Goal: Find specific fact: Find contact information

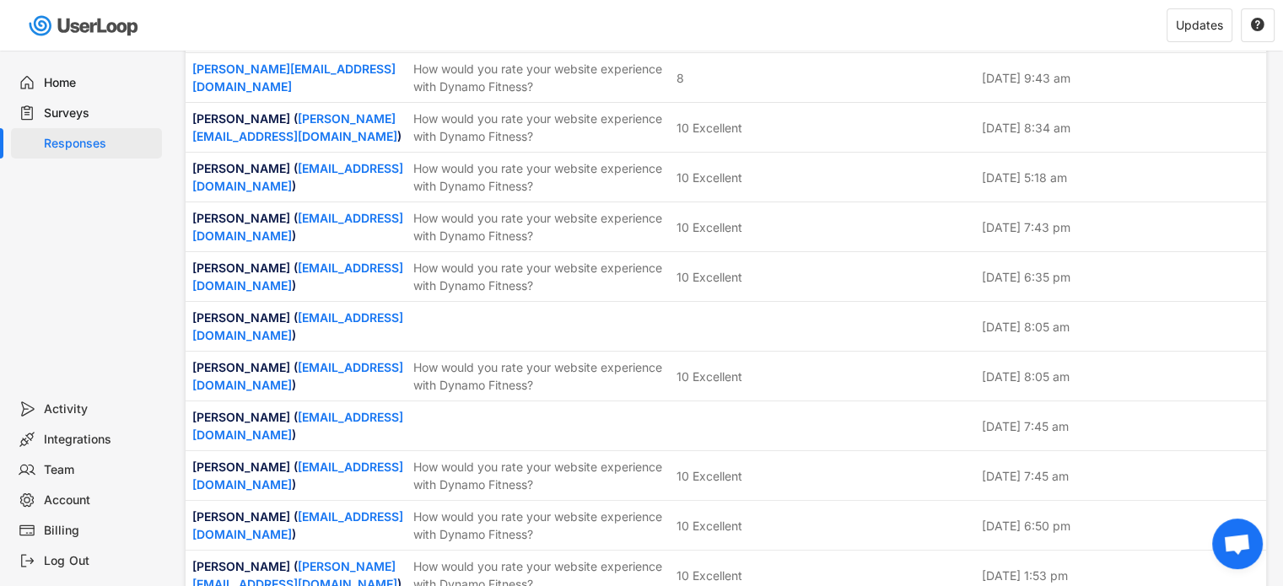
scroll to position [3204, 0]
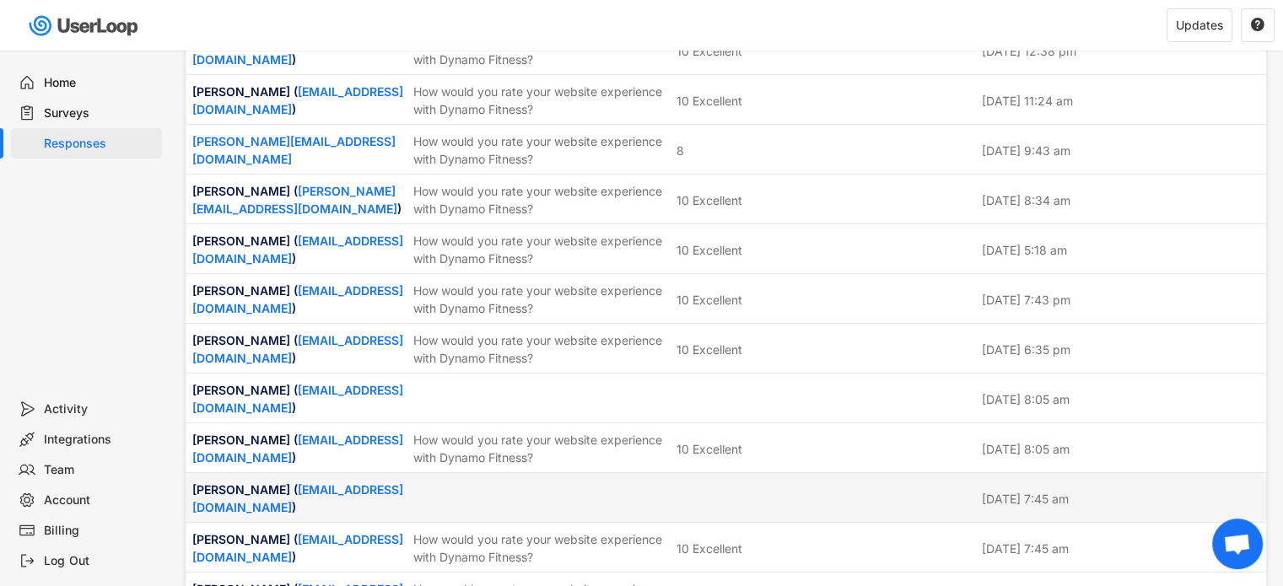
click at [547, 473] on div "[PERSON_NAME] ( [EMAIL_ADDRESS][DOMAIN_NAME] ) [DATE] 7:45 am" at bounding box center [726, 497] width 1080 height 49
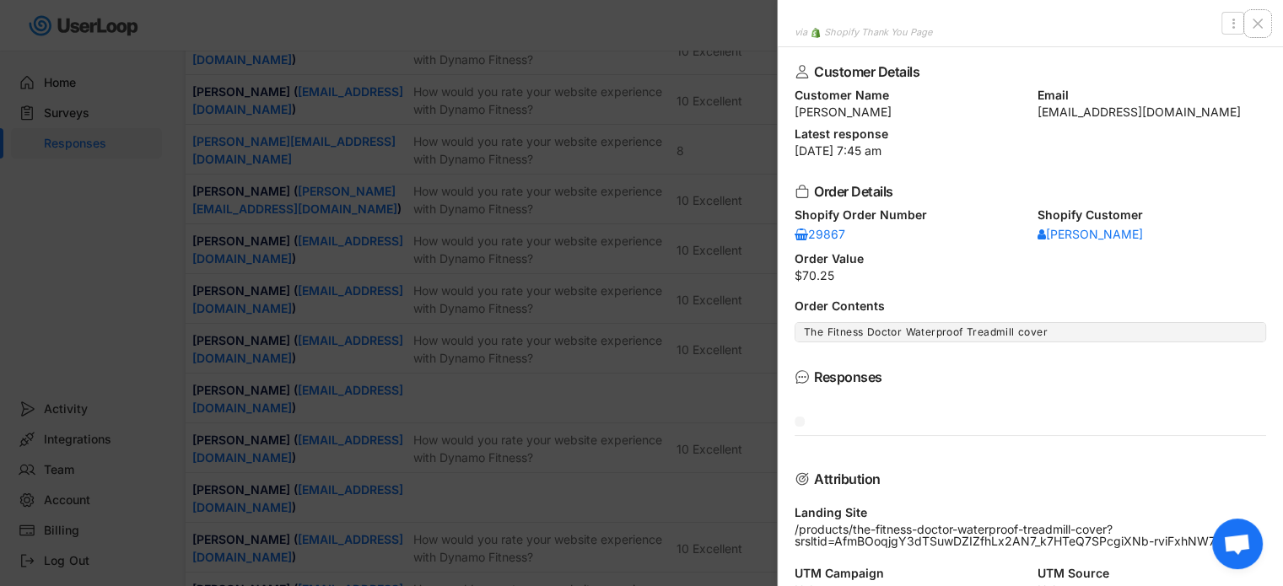
click at [1258, 19] on icon at bounding box center [1257, 23] width 17 height 17
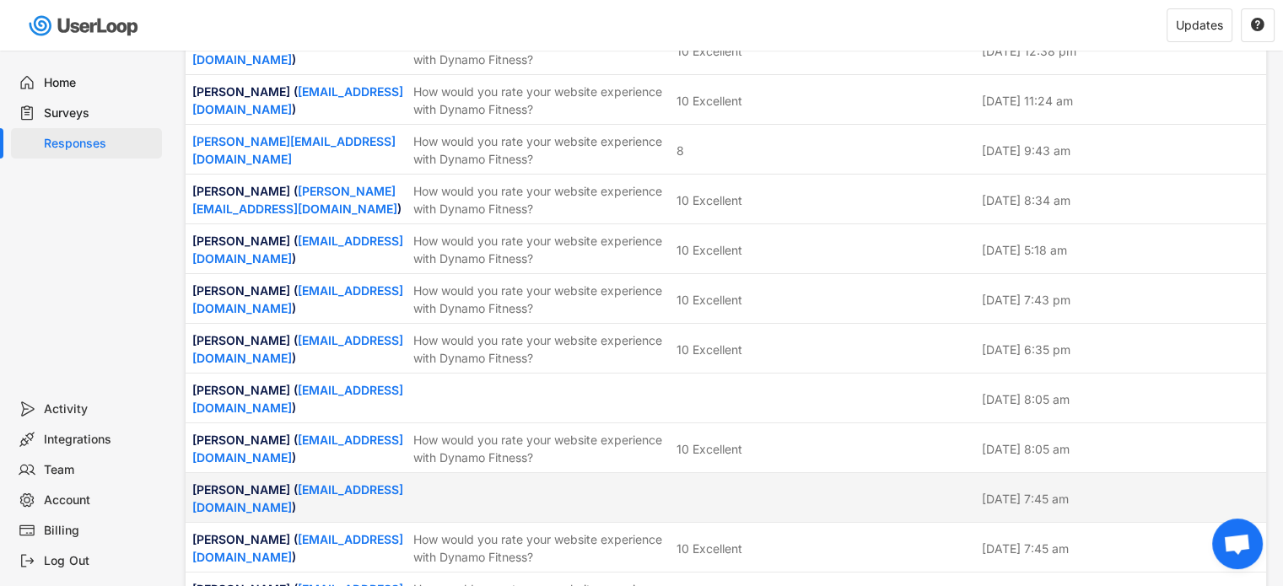
click at [669, 473] on div "[PERSON_NAME] ( [EMAIL_ADDRESS][DOMAIN_NAME] ) [DATE] 7:45 am" at bounding box center [726, 497] width 1080 height 49
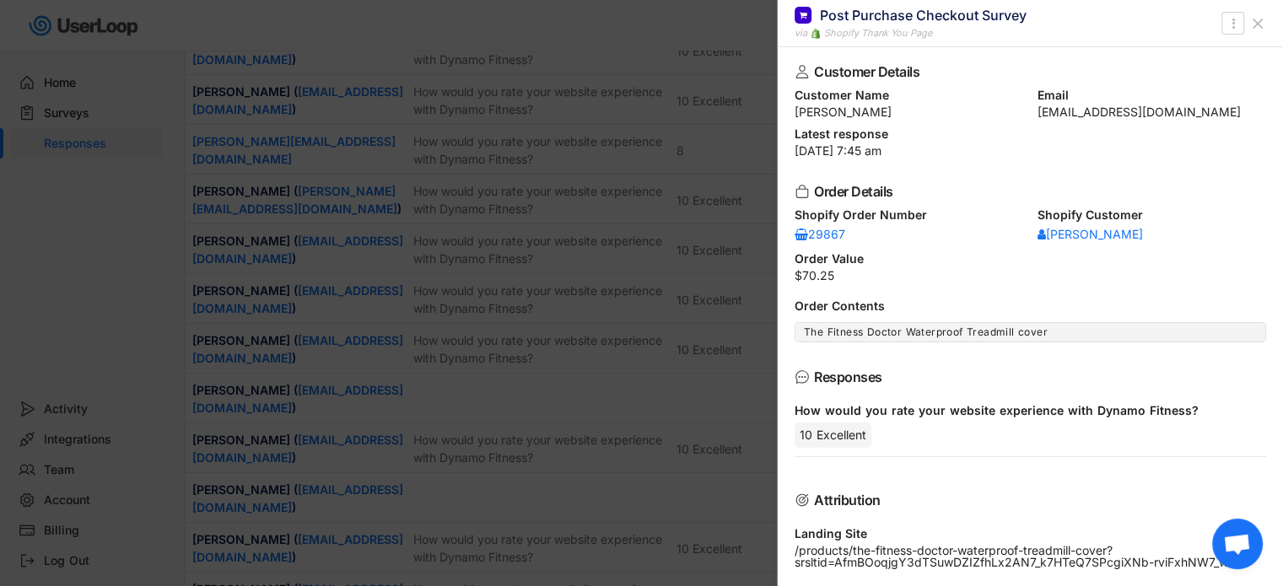
click at [1252, 26] on icon at bounding box center [1257, 23] width 17 height 17
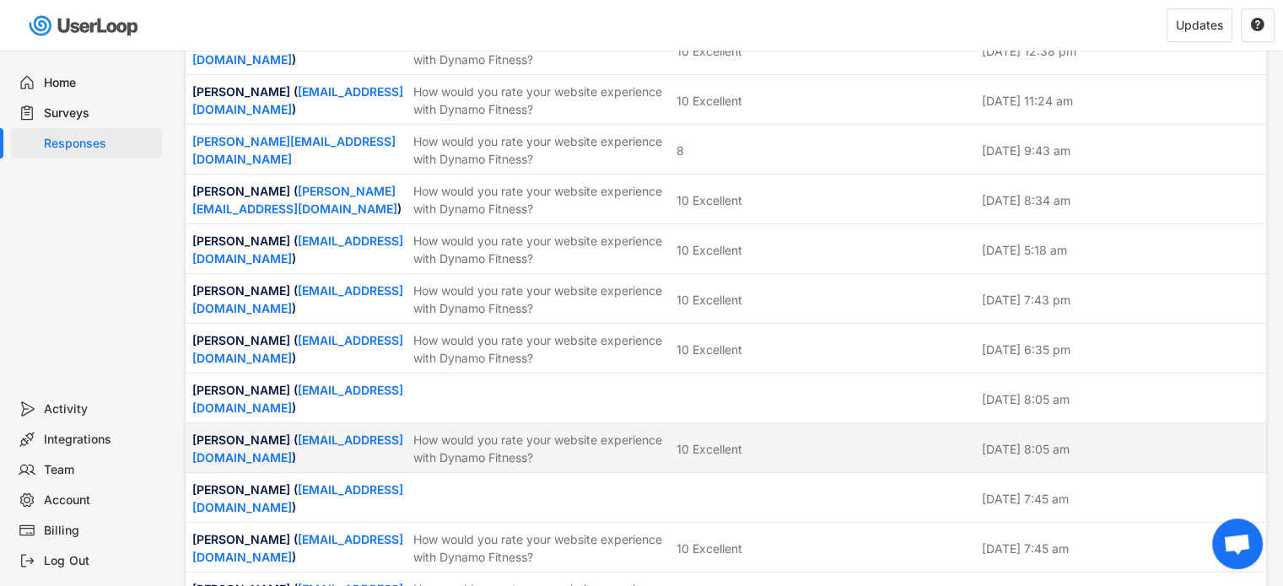
click at [771, 374] on div "[PERSON_NAME] ( [EMAIL_ADDRESS][DOMAIN_NAME] ) [DATE] 8:05 am" at bounding box center [726, 398] width 1080 height 49
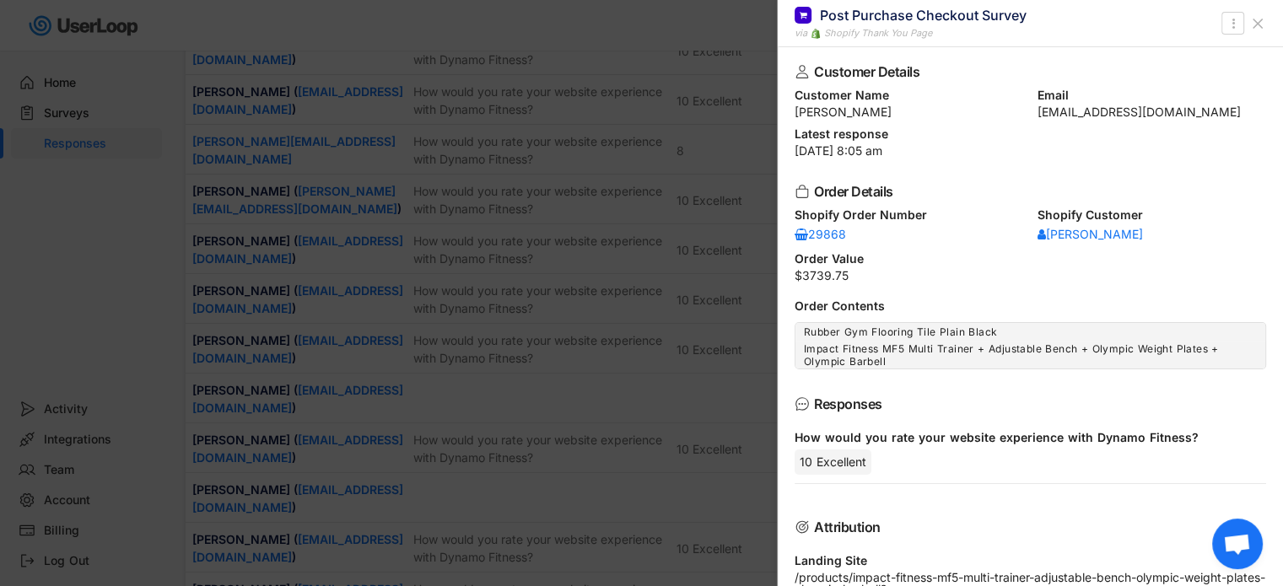
click at [1251, 26] on icon at bounding box center [1257, 23] width 17 height 17
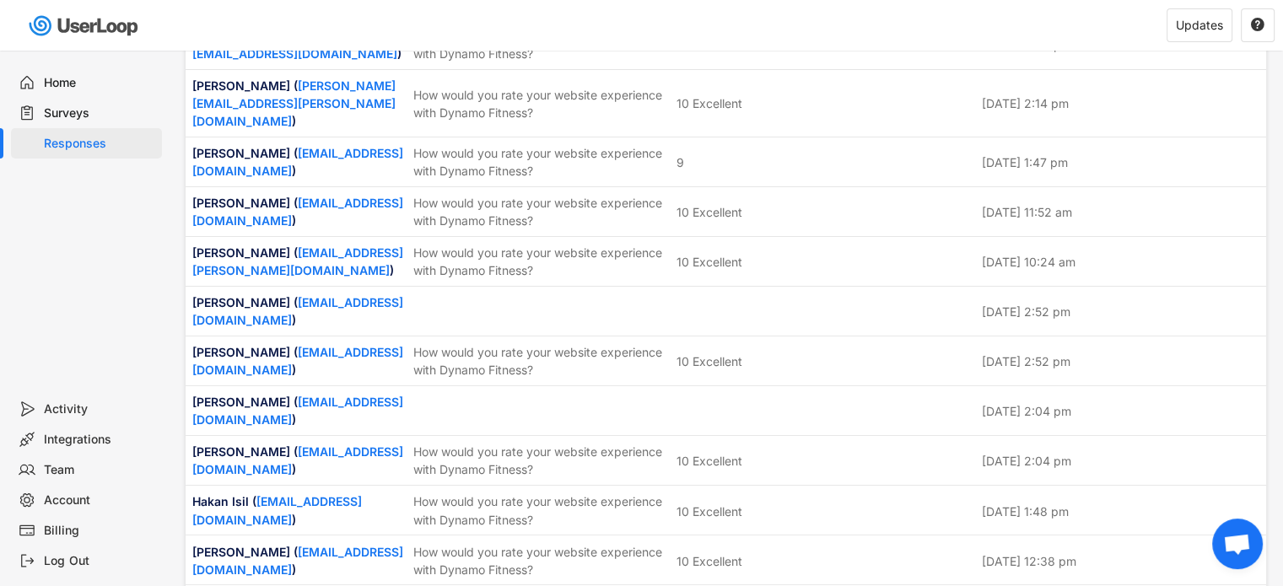
scroll to position [2614, 0]
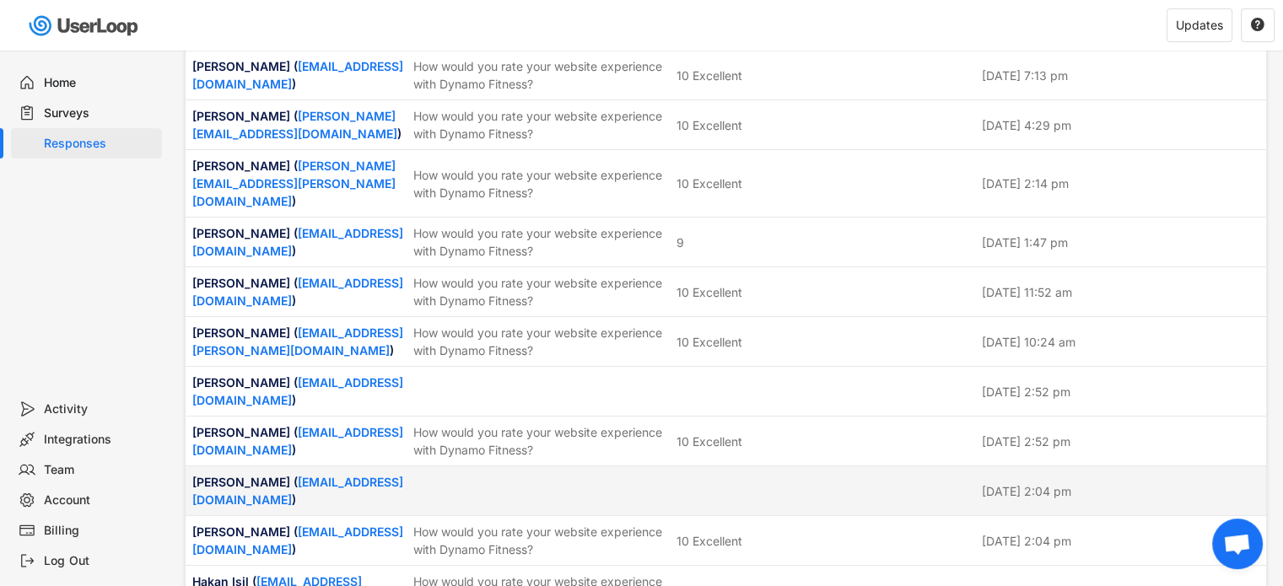
click at [702, 483] on div at bounding box center [823, 490] width 295 height 15
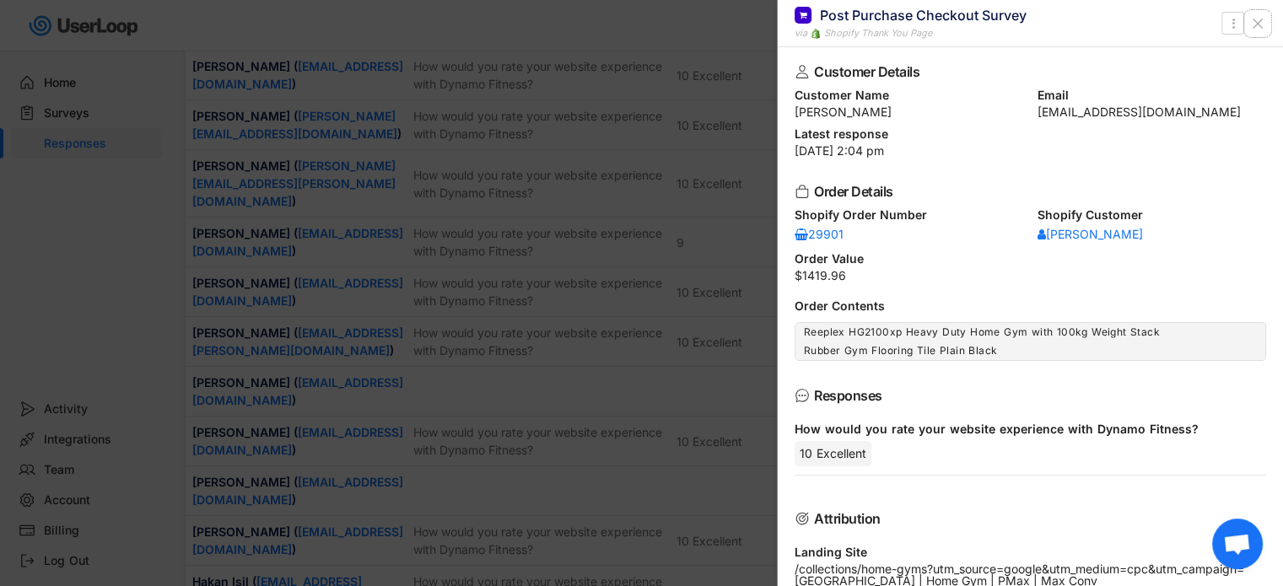
drag, startPoint x: 1255, startPoint y: 23, endPoint x: 1024, endPoint y: 150, distance: 263.8
click at [1255, 23] on icon at bounding box center [1257, 23] width 17 height 17
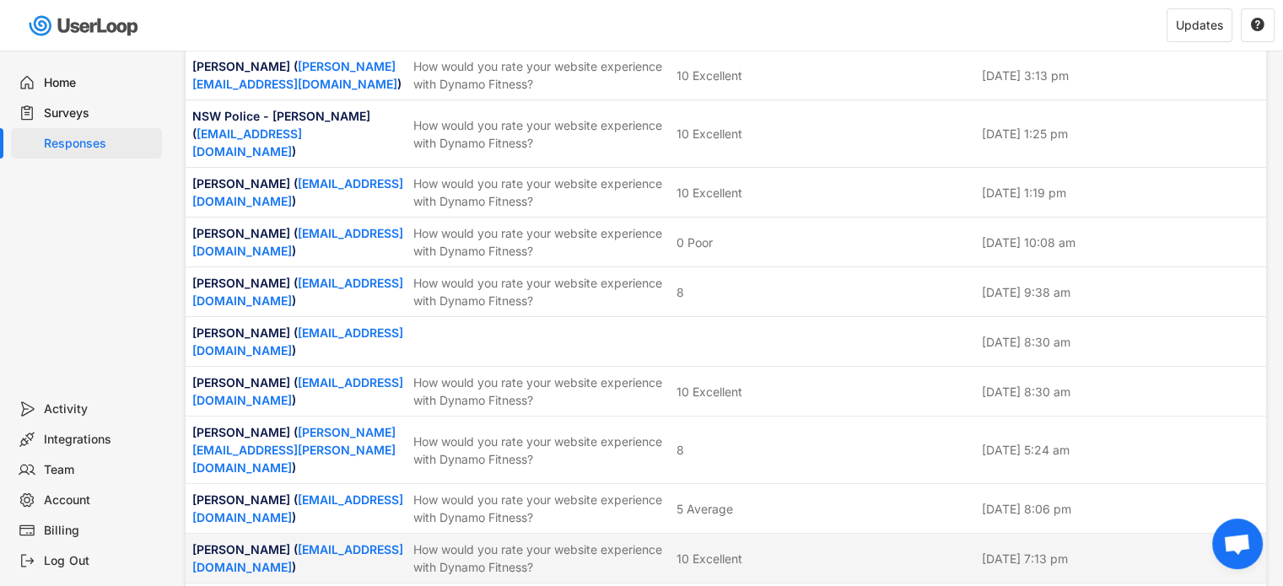
scroll to position [2024, 0]
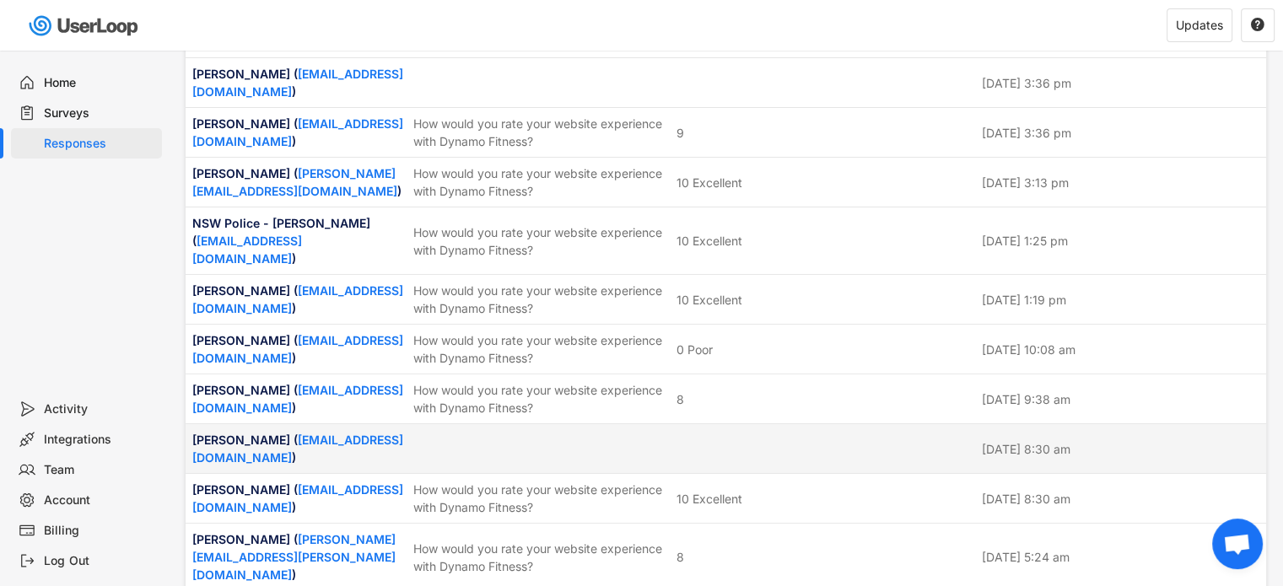
click at [759, 424] on div "[PERSON_NAME] ( [EMAIL_ADDRESS][PERSON_NAME][DOMAIN_NAME] ) [DATE] 8:30 am" at bounding box center [726, 448] width 1080 height 49
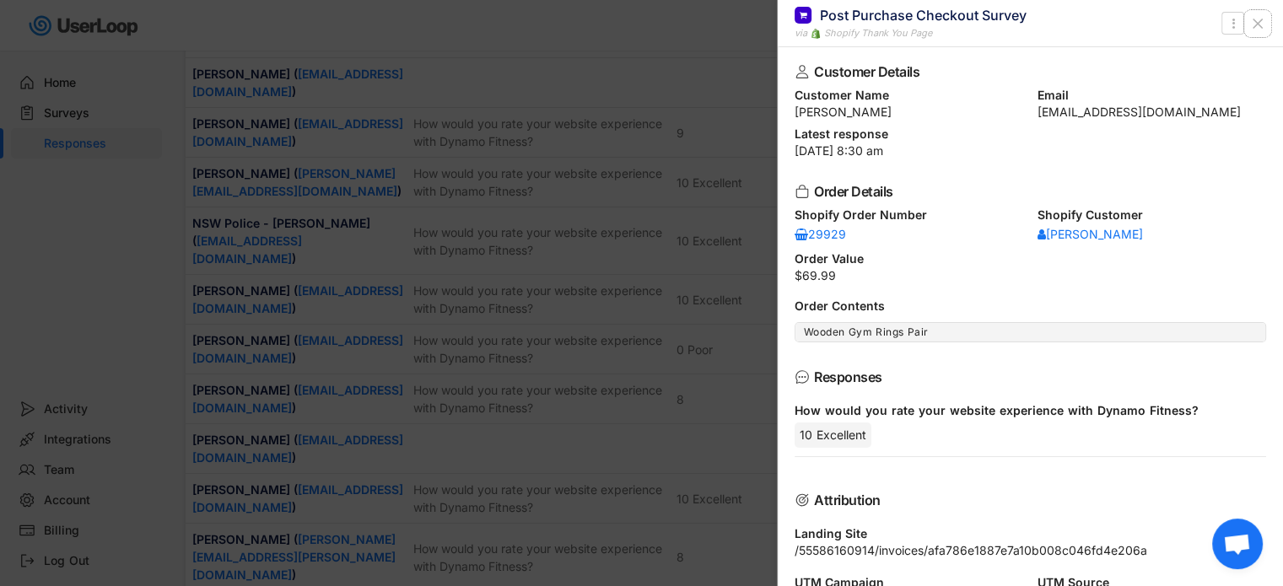
click at [1249, 22] on icon at bounding box center [1257, 23] width 17 height 17
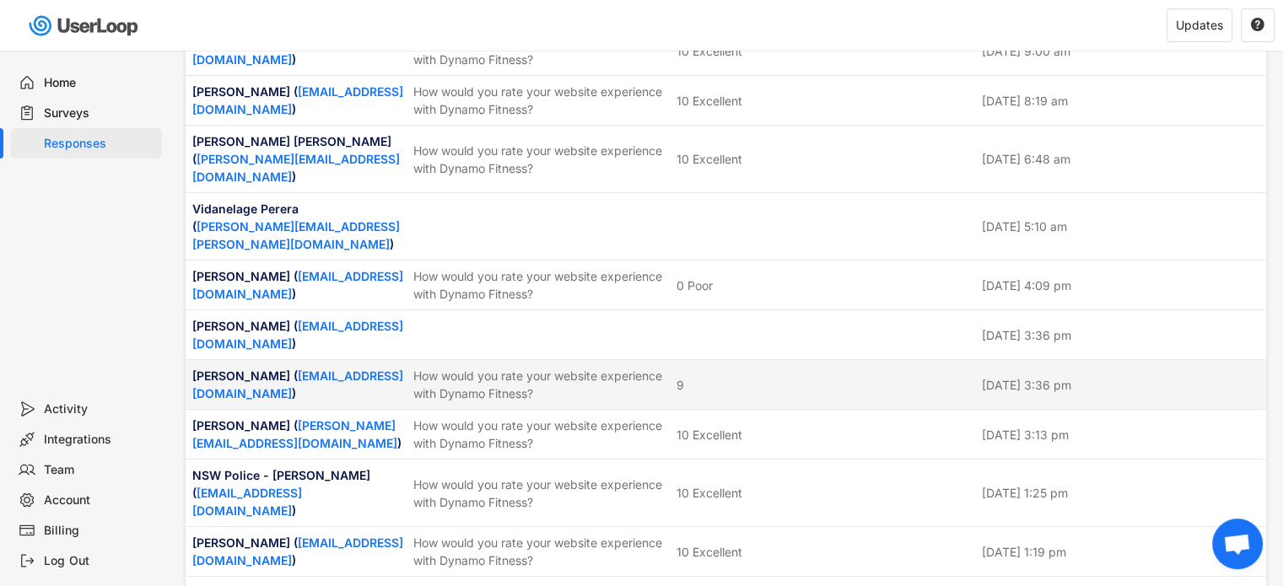
scroll to position [1771, 0]
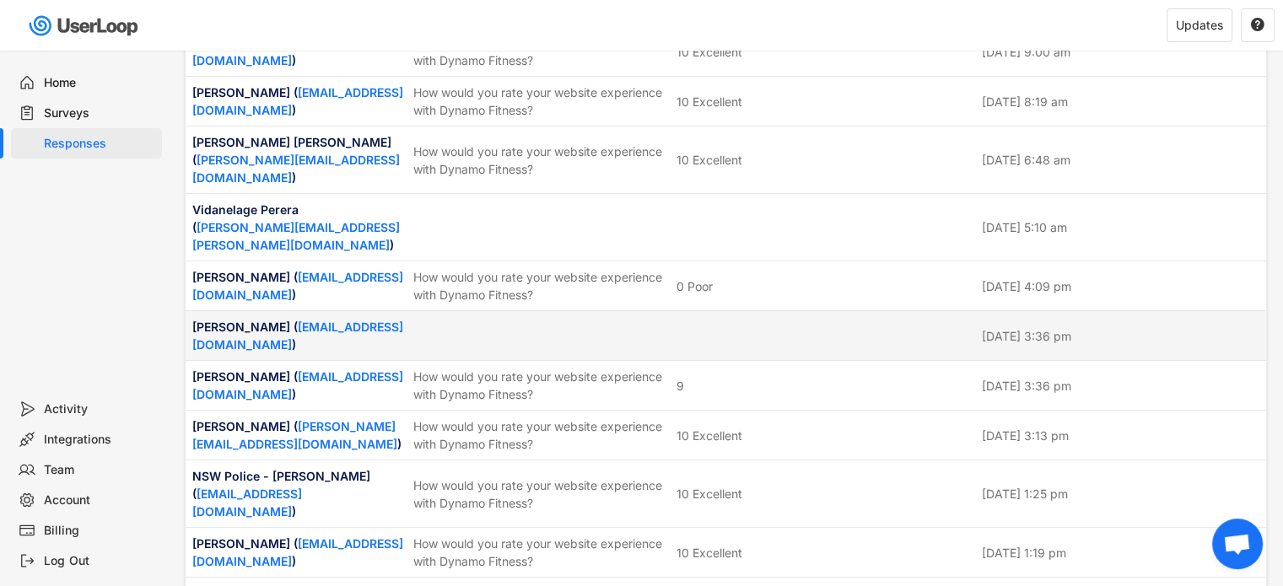
click at [752, 328] on div at bounding box center [823, 335] width 295 height 15
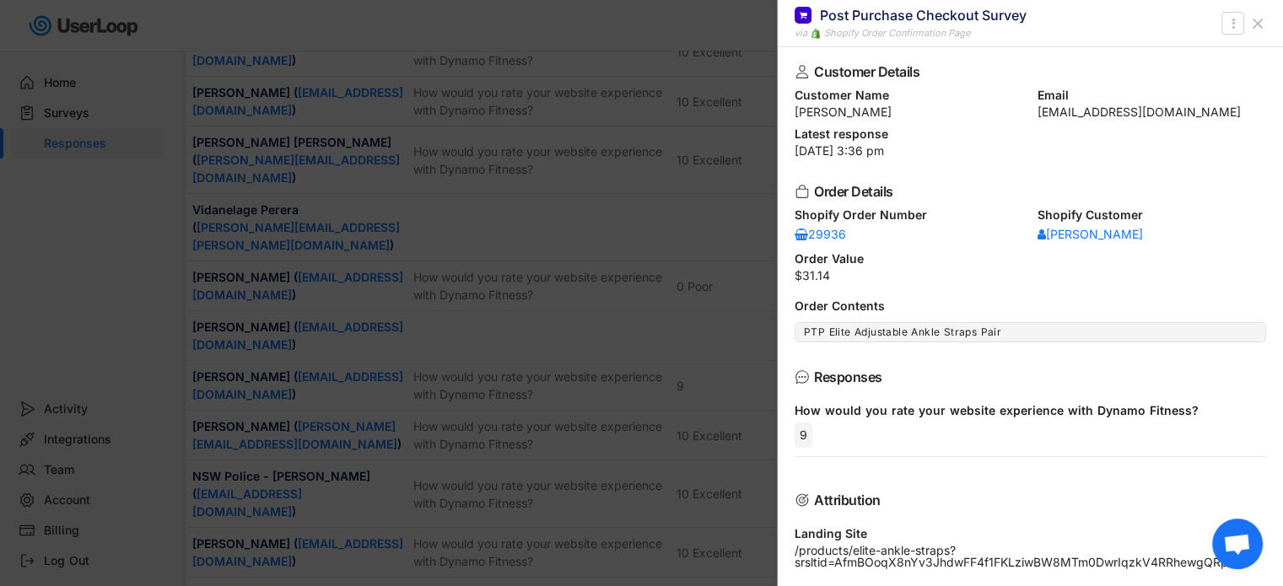
click at [1251, 19] on icon at bounding box center [1257, 23] width 17 height 17
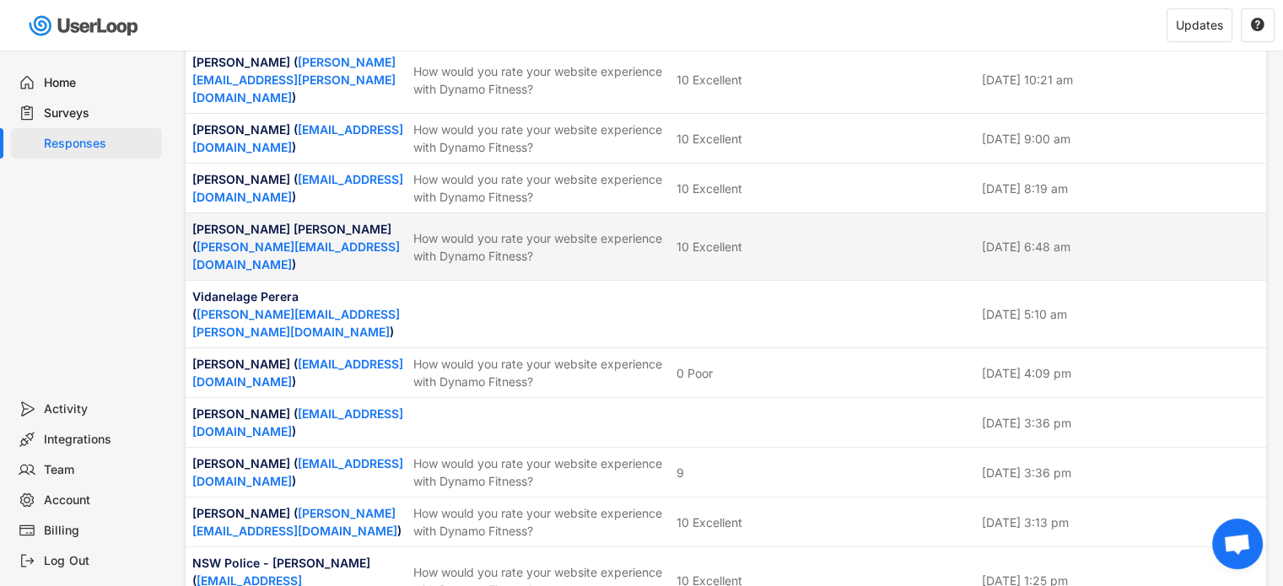
scroll to position [1602, 0]
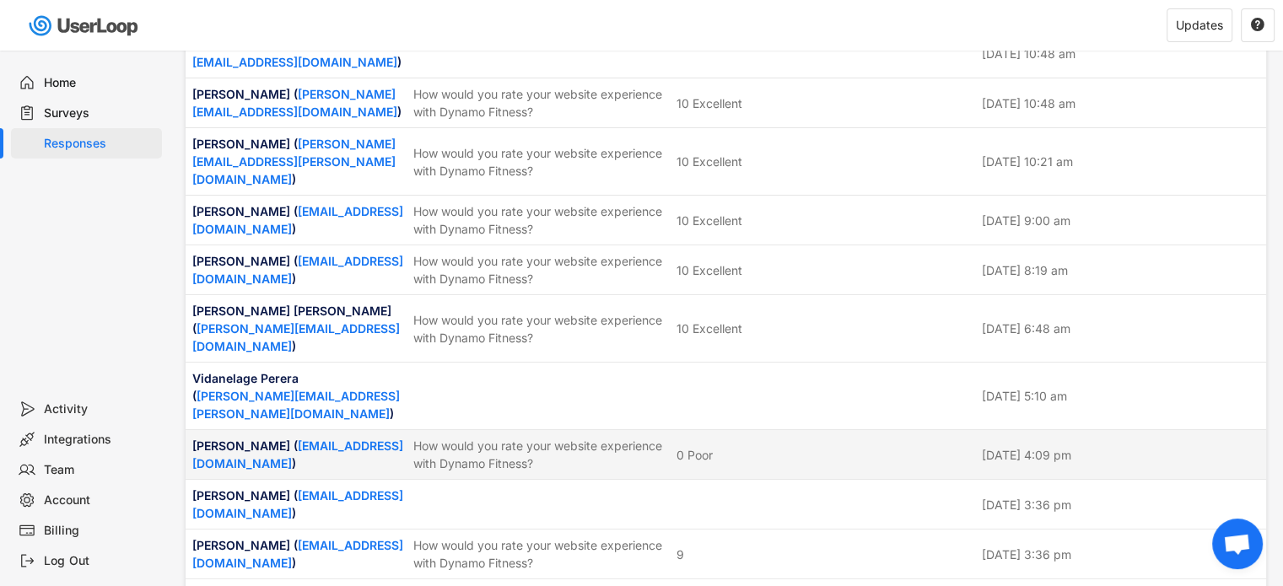
click at [760, 446] on div "0 Poor" at bounding box center [823, 455] width 295 height 18
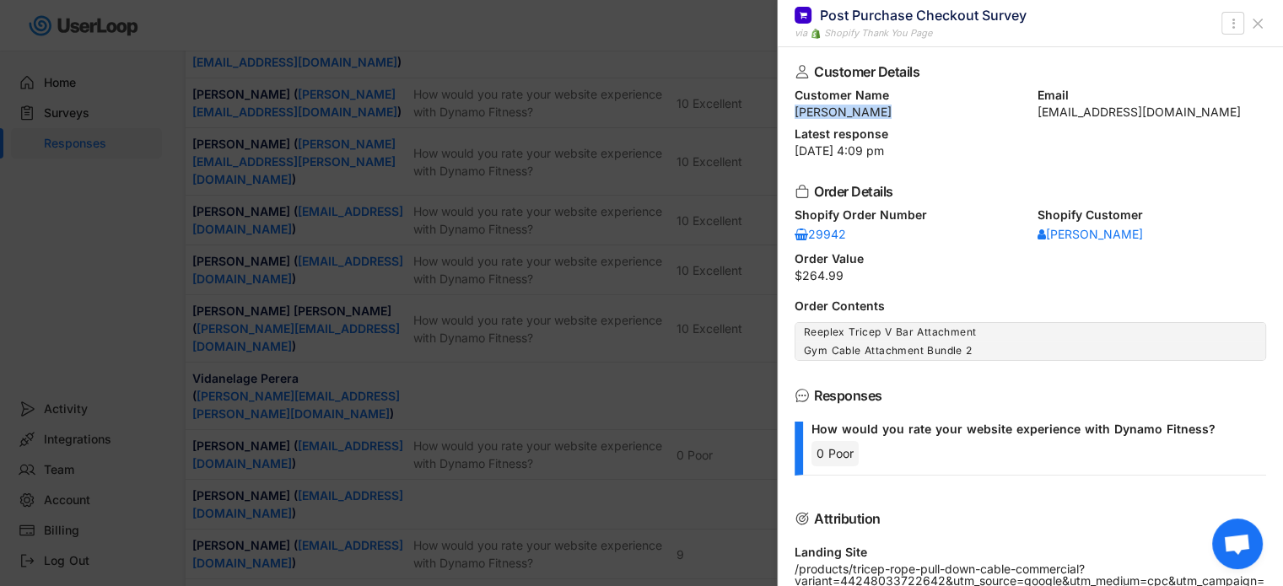
drag, startPoint x: 789, startPoint y: 114, endPoint x: 894, endPoint y: 108, distance: 104.7
click at [894, 108] on div "Customer Details Customer Name [PERSON_NAME] Email [EMAIL_ADDRESS][DOMAIN_NAME]…" at bounding box center [1030, 316] width 505 height 539
copy div "[PERSON_NAME]"
drag, startPoint x: 1026, startPoint y: 110, endPoint x: 1260, endPoint y: 104, distance: 233.7
click at [1260, 104] on div "Customer Details Customer Name [PERSON_NAME] Email [EMAIL_ADDRESS][DOMAIN_NAME]…" at bounding box center [1030, 316] width 505 height 539
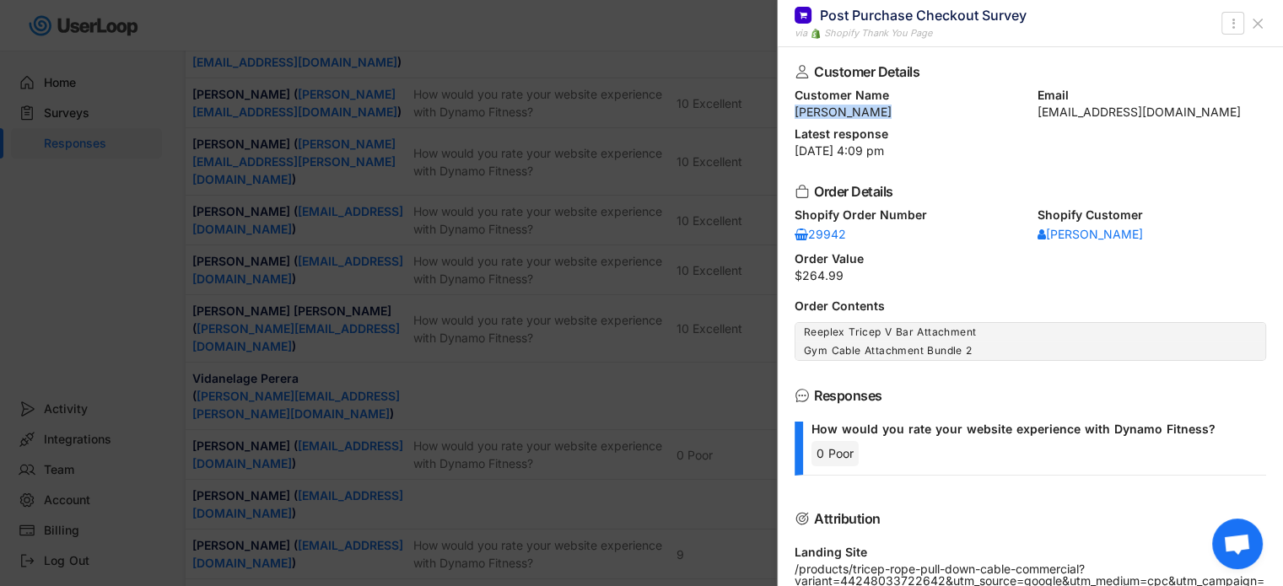
copy div "[EMAIL_ADDRESS][DOMAIN_NAME]"
click at [1258, 29] on icon at bounding box center [1257, 23] width 17 height 17
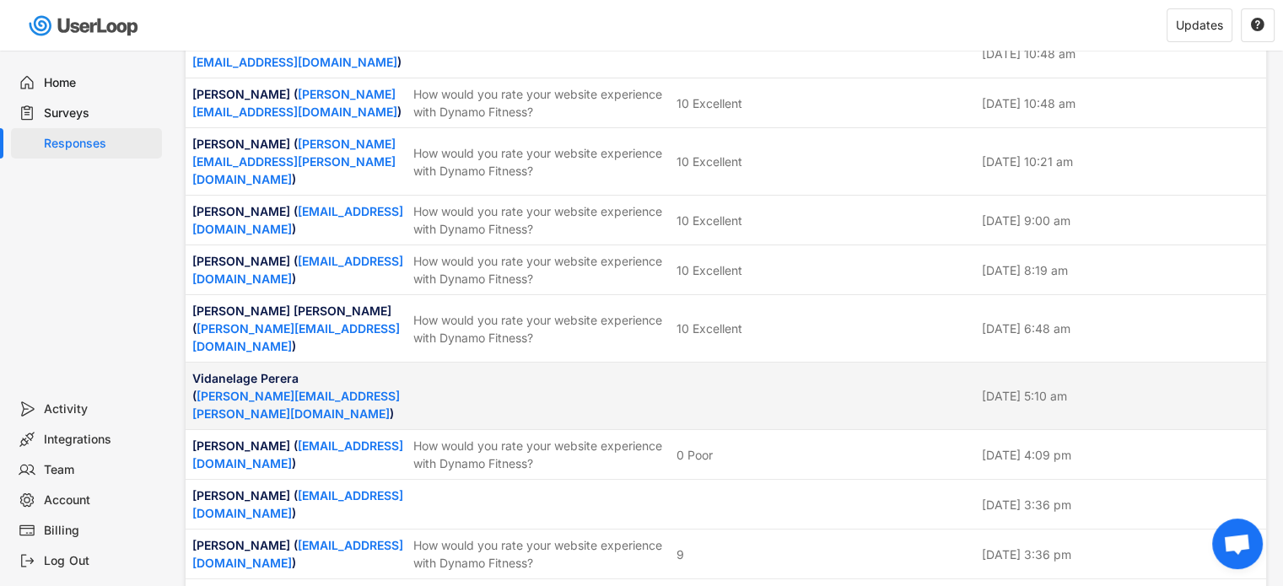
click at [729, 363] on div "Vidanelage Perera ( [PERSON_NAME][EMAIL_ADDRESS][PERSON_NAME][DOMAIN_NAME] ) [D…" at bounding box center [726, 396] width 1080 height 67
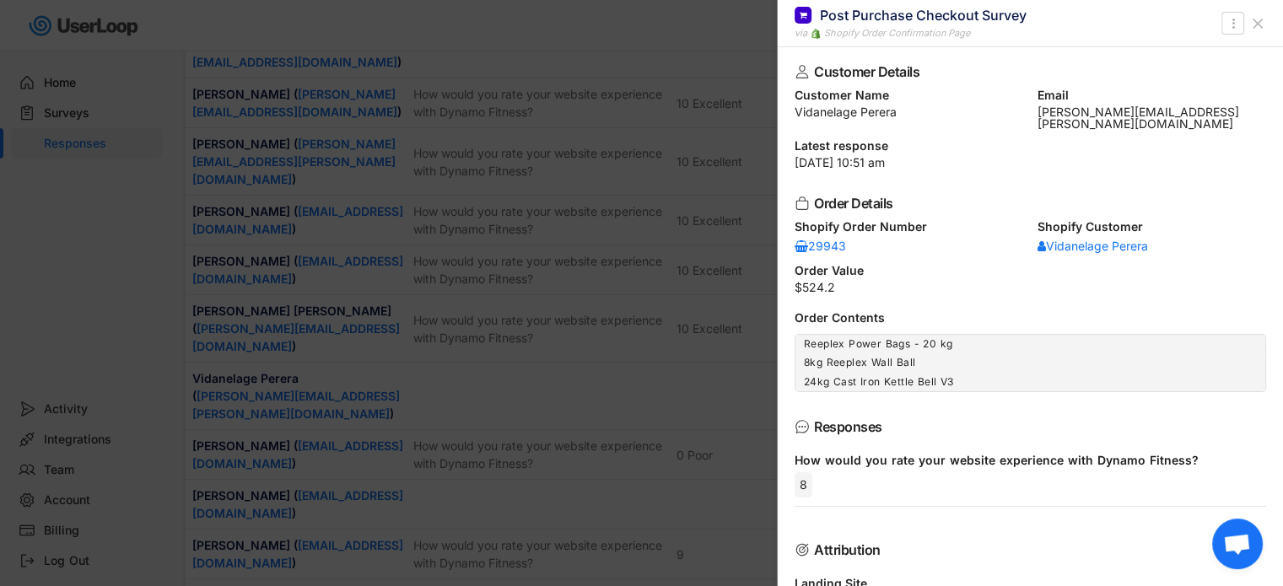
click at [1255, 25] on use at bounding box center [1257, 23] width 8 height 8
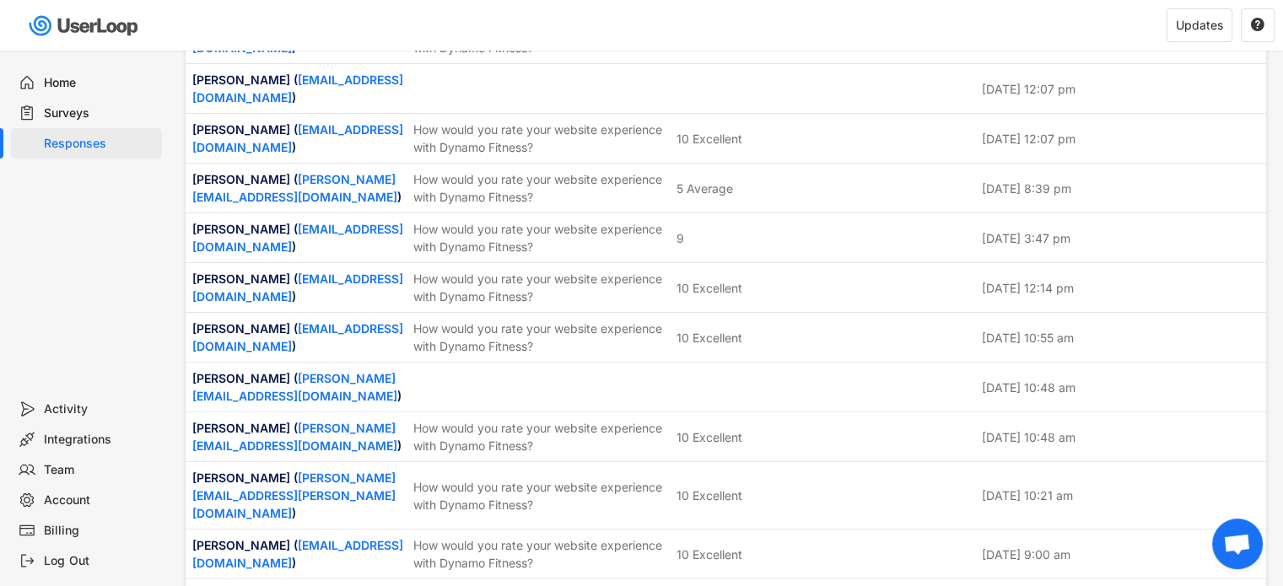
scroll to position [1265, 0]
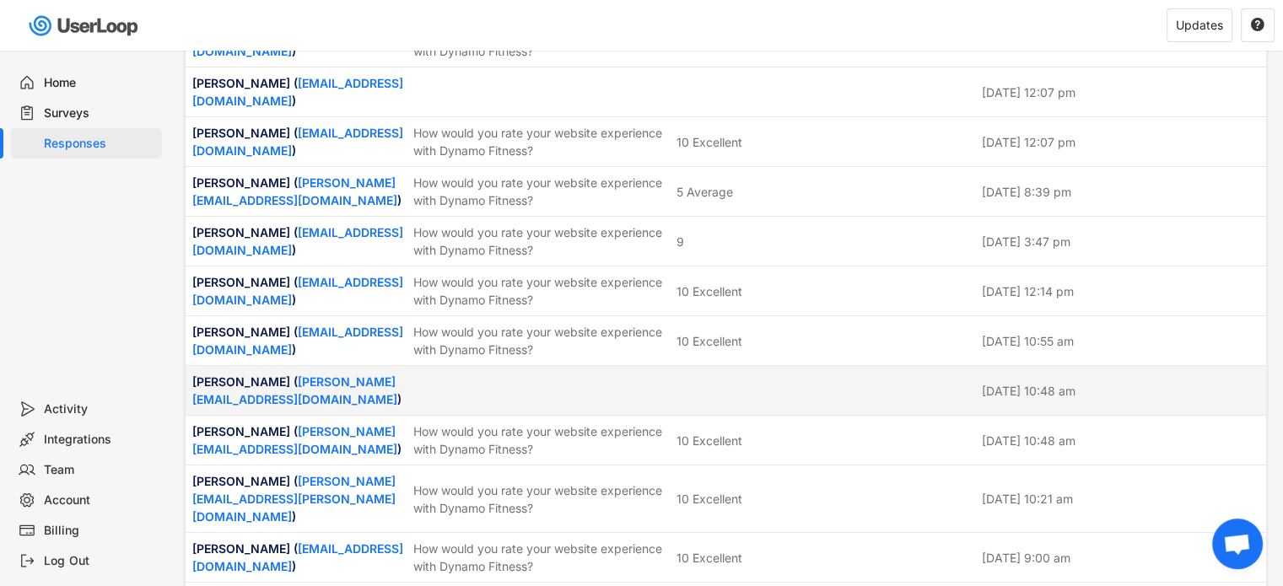
click at [605, 366] on div "[PERSON_NAME] ( [PERSON_NAME][EMAIL_ADDRESS][DOMAIN_NAME] ) [DATE] 10:48 am" at bounding box center [726, 390] width 1080 height 49
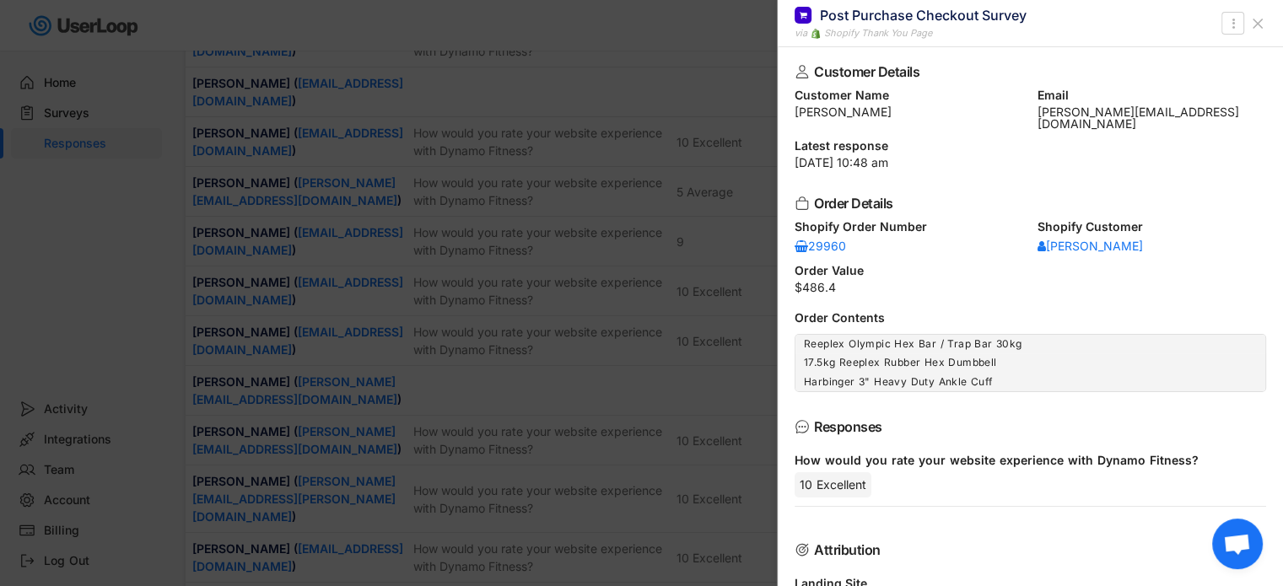
click at [1259, 23] on icon at bounding box center [1257, 23] width 17 height 17
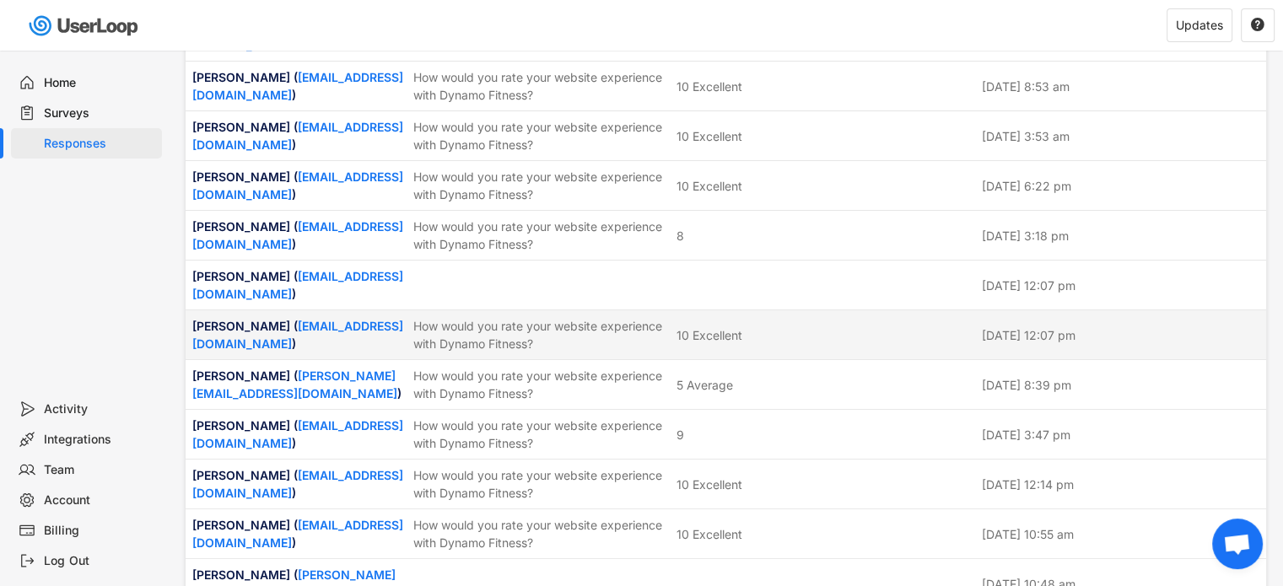
scroll to position [1096, 0]
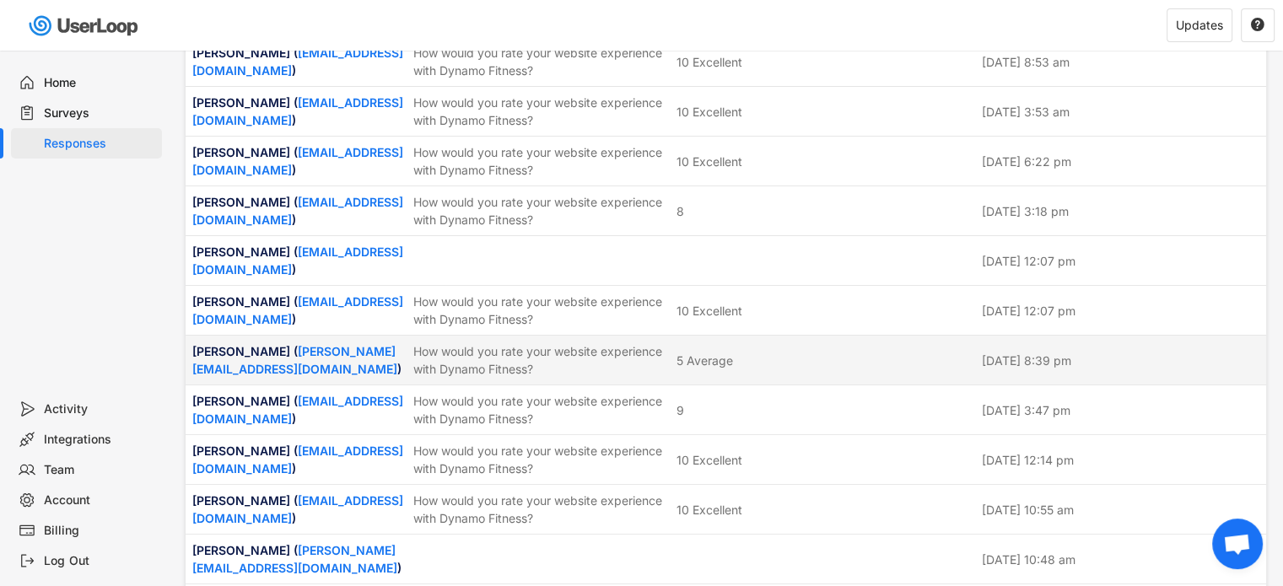
click at [780, 352] on div "5 Average" at bounding box center [823, 361] width 295 height 18
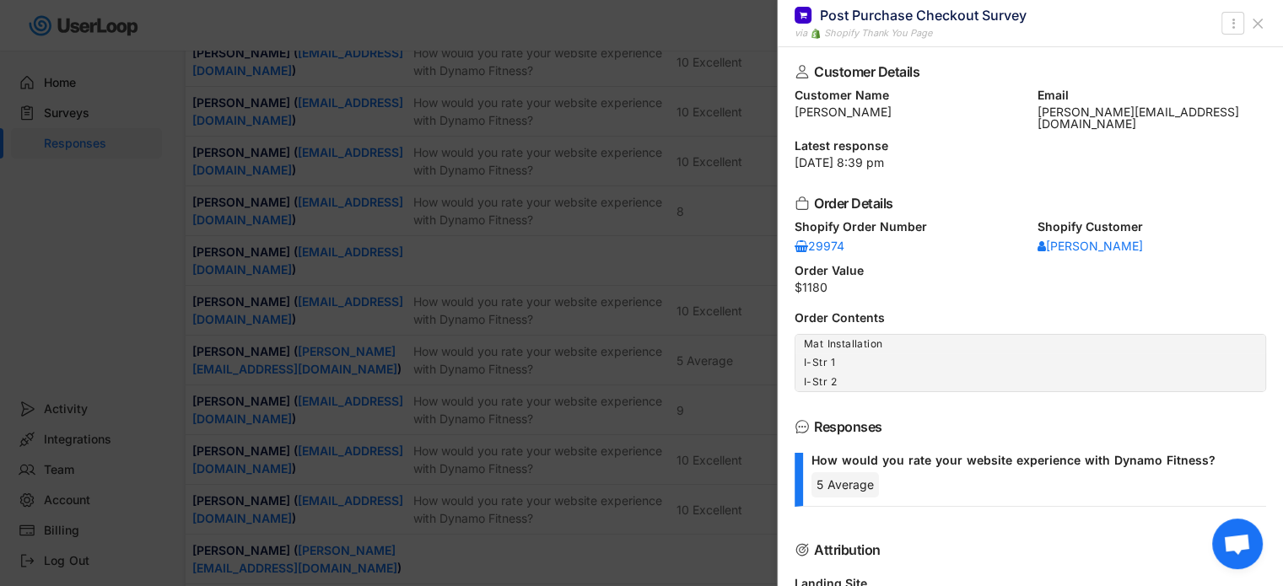
drag, startPoint x: 848, startPoint y: 114, endPoint x: 894, endPoint y: 112, distance: 46.4
click at [894, 112] on div "[PERSON_NAME]" at bounding box center [908, 112] width 229 height 12
copy div "[PERSON_NAME]"
drag, startPoint x: 1025, startPoint y: 115, endPoint x: 1218, endPoint y: 115, distance: 192.3
click at [1218, 115] on div "Customer Name [PERSON_NAME] Email [PERSON_NAME][EMAIL_ADDRESS][DOMAIN_NAME]" at bounding box center [1029, 109] width 471 height 40
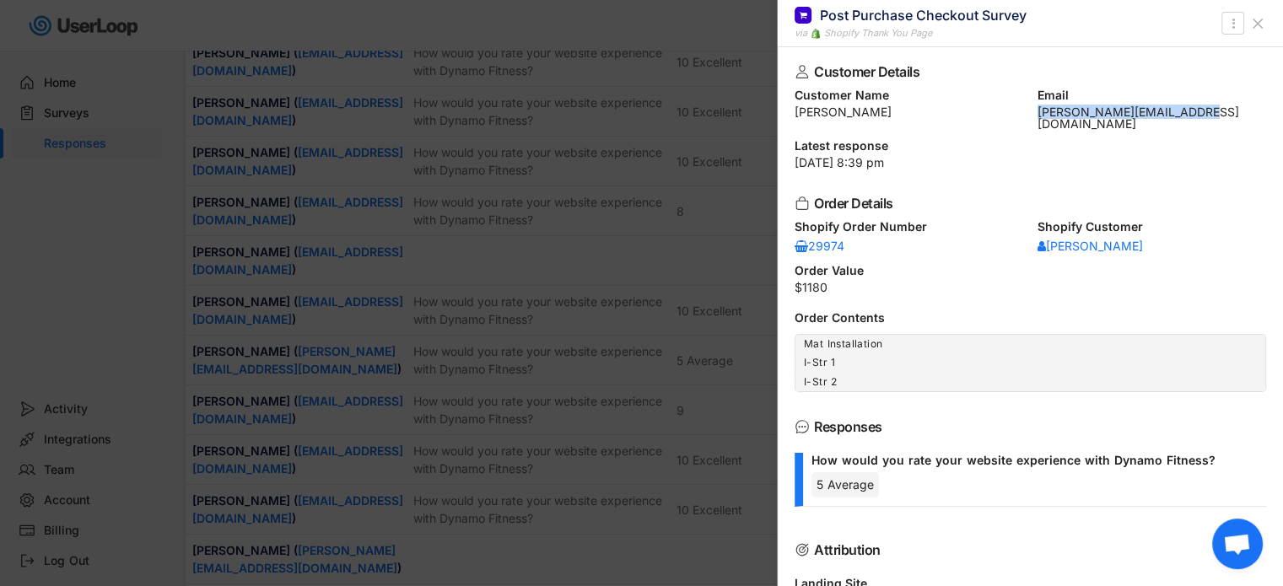
copy div "[PERSON_NAME][EMAIL_ADDRESS][DOMAIN_NAME]"
click at [1258, 25] on use at bounding box center [1257, 23] width 8 height 8
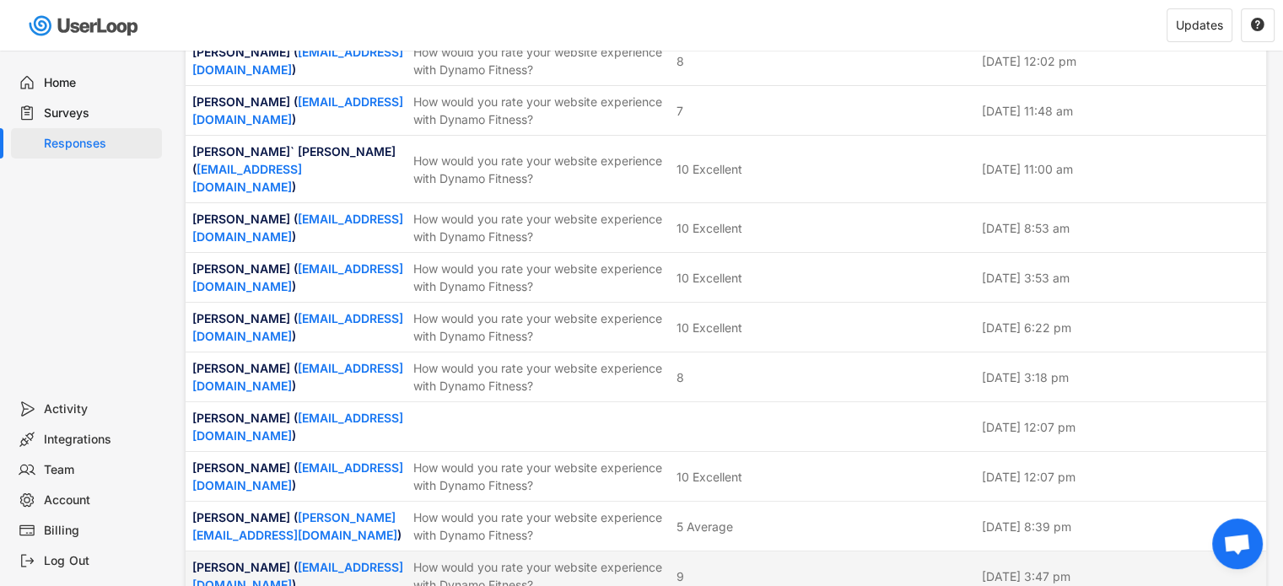
scroll to position [928, 0]
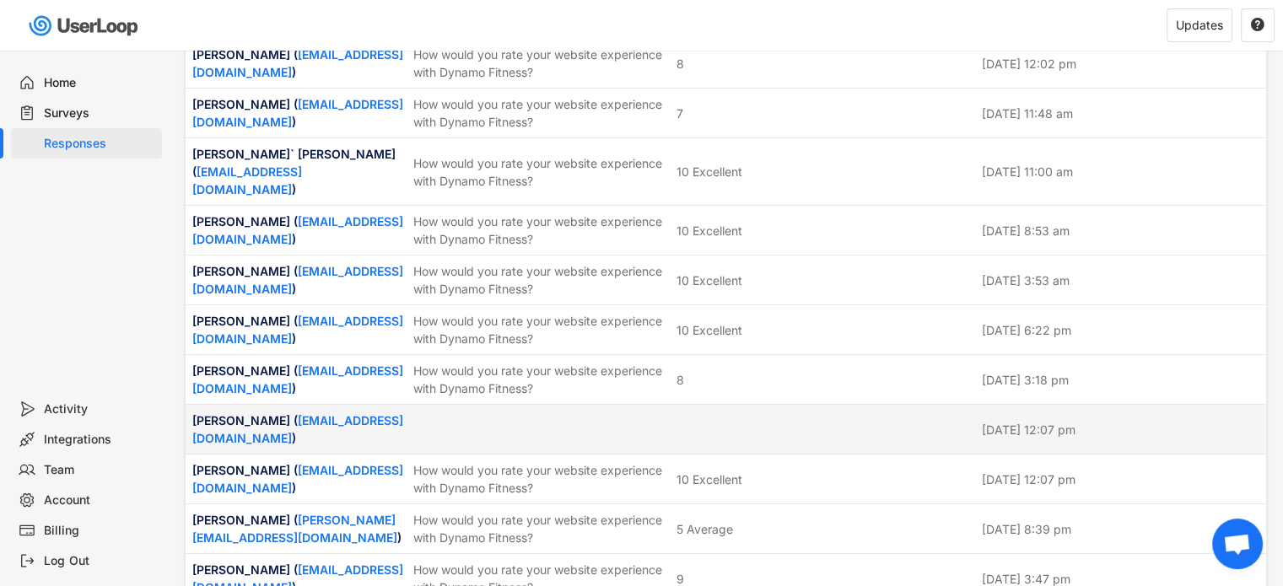
click at [678, 422] on div at bounding box center [823, 429] width 295 height 15
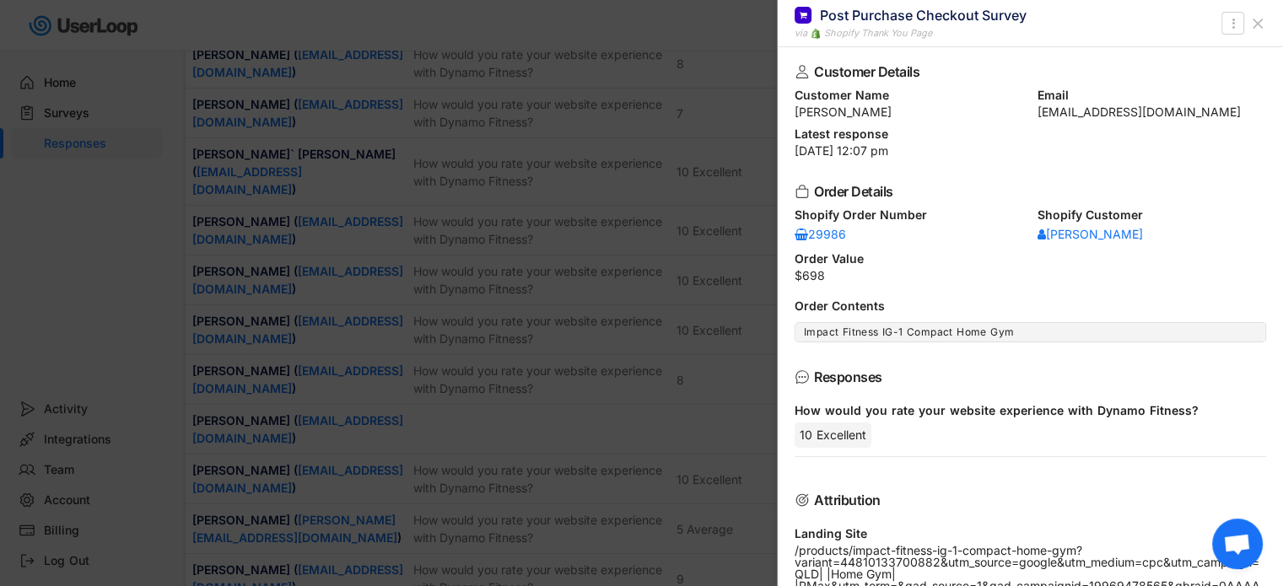
click at [1264, 22] on icon at bounding box center [1257, 23] width 17 height 17
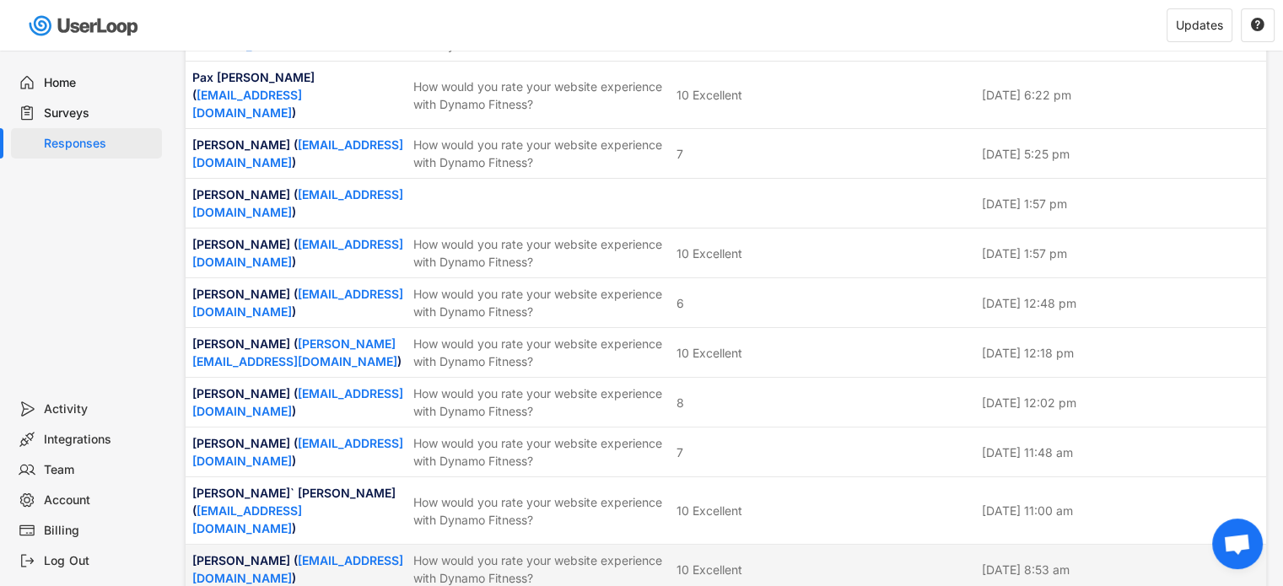
scroll to position [506, 0]
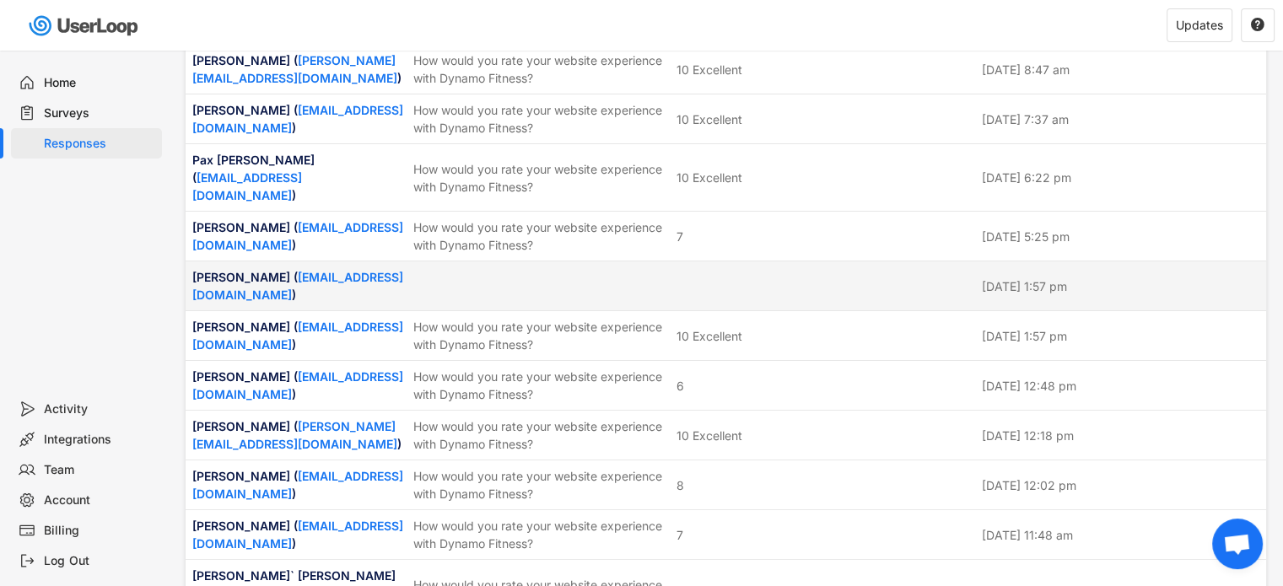
click at [623, 278] on div at bounding box center [539, 285] width 253 height 15
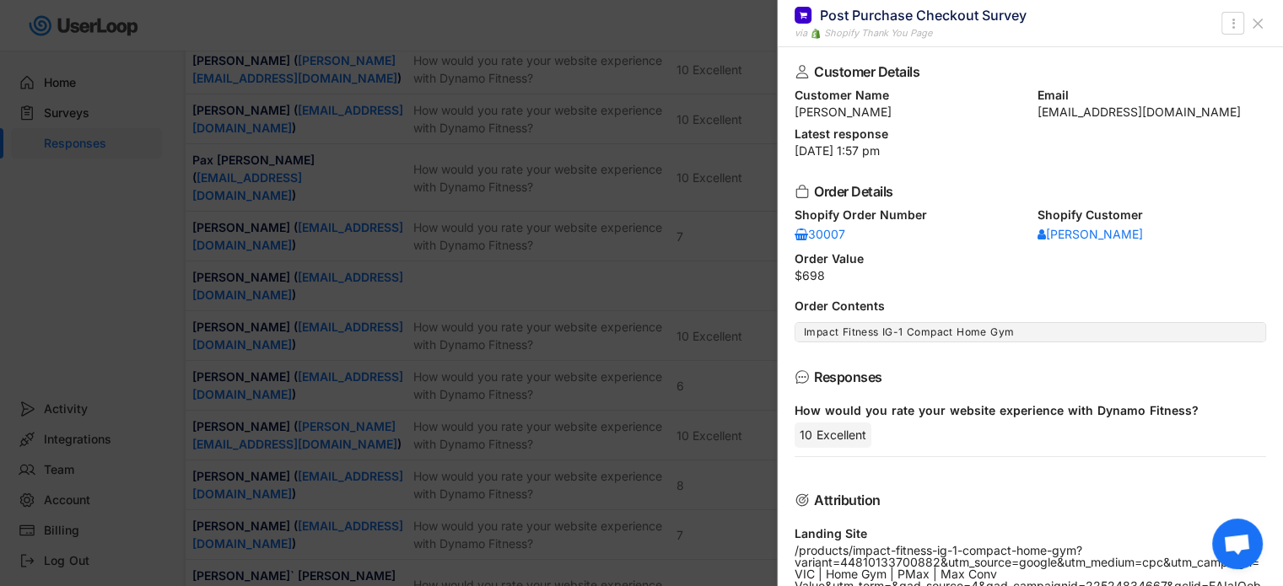
click at [1255, 20] on use at bounding box center [1257, 23] width 8 height 8
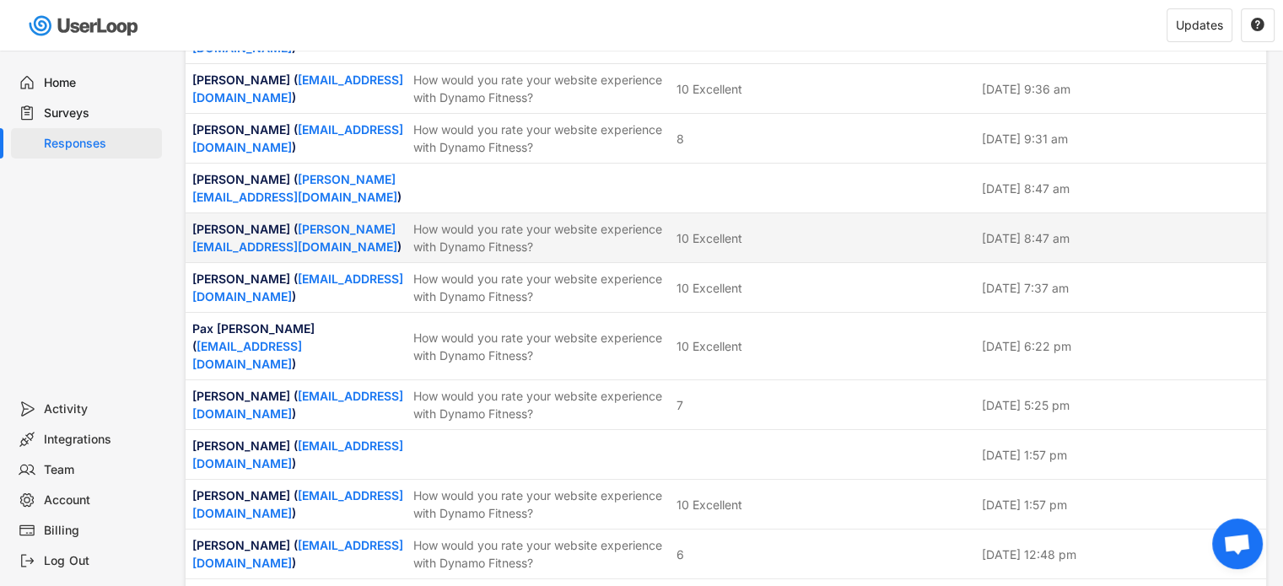
scroll to position [0, 0]
